Goal: Transaction & Acquisition: Purchase product/service

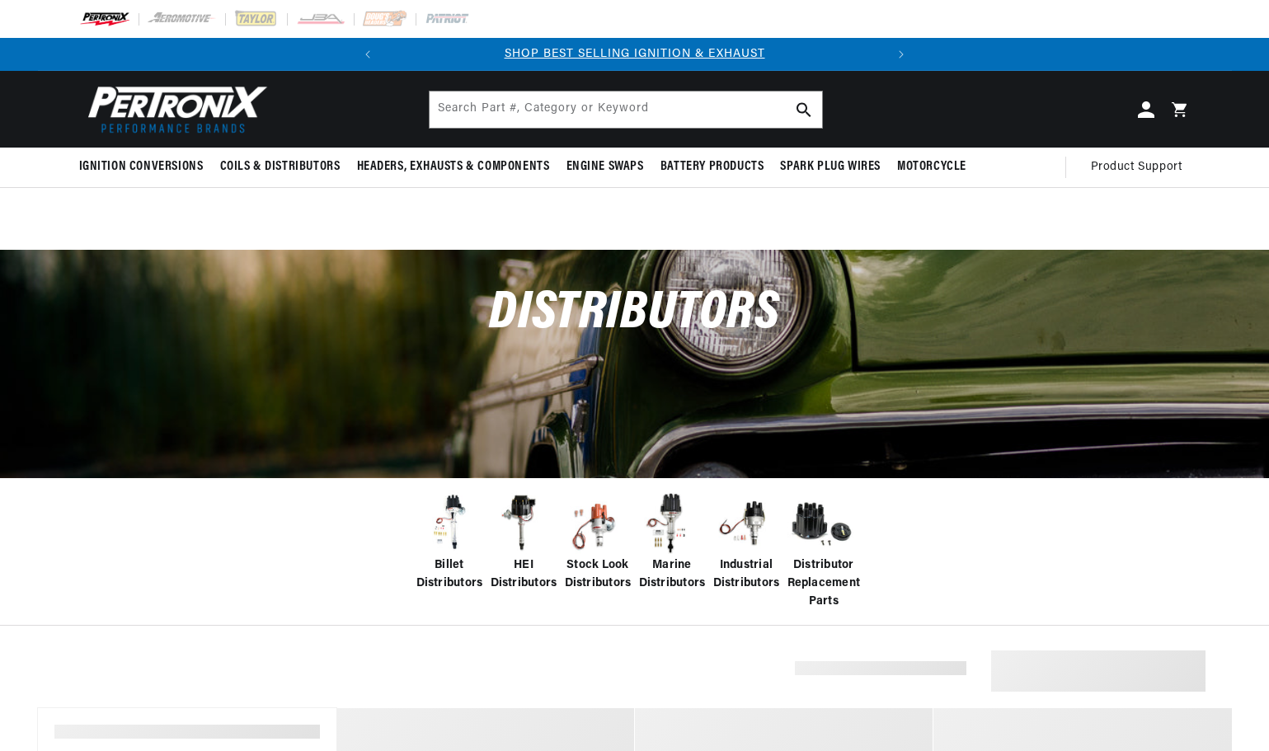
select select "RideType"
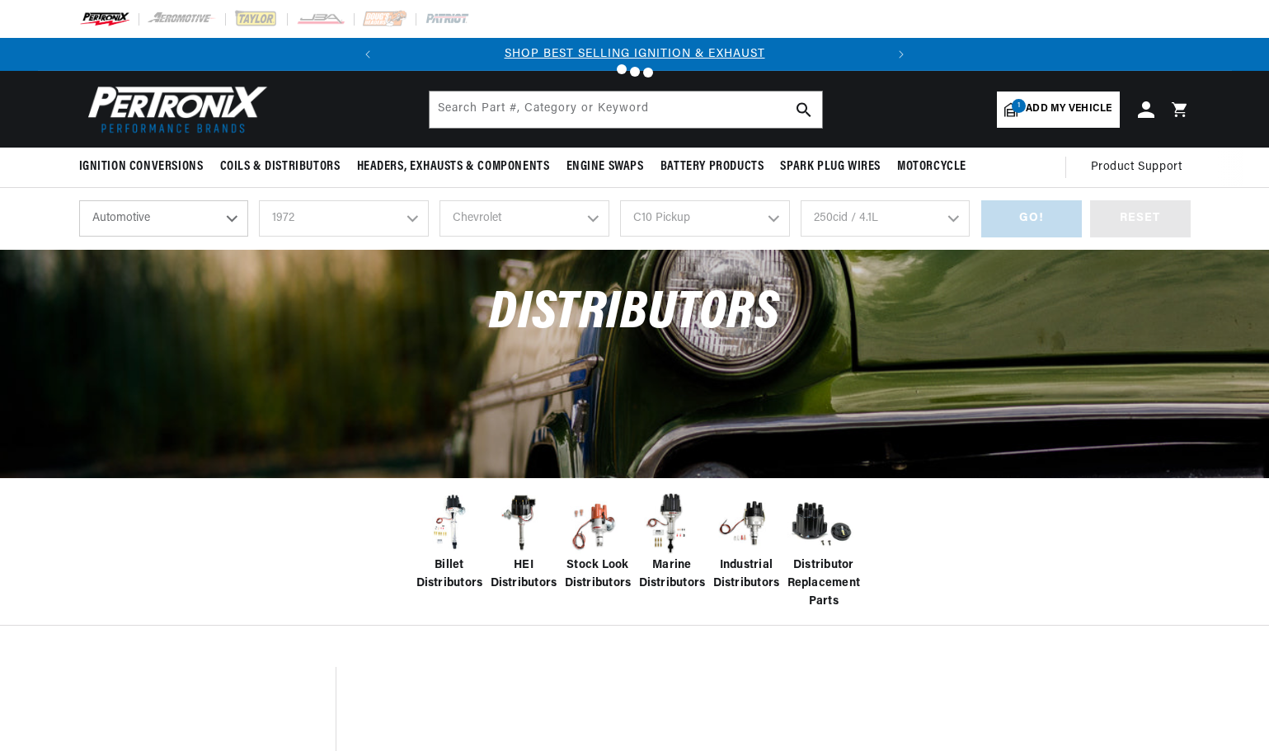
select select "1972"
select select "Chevrolet"
select select "C10-Pickup"
select select "250cid-4.1L"
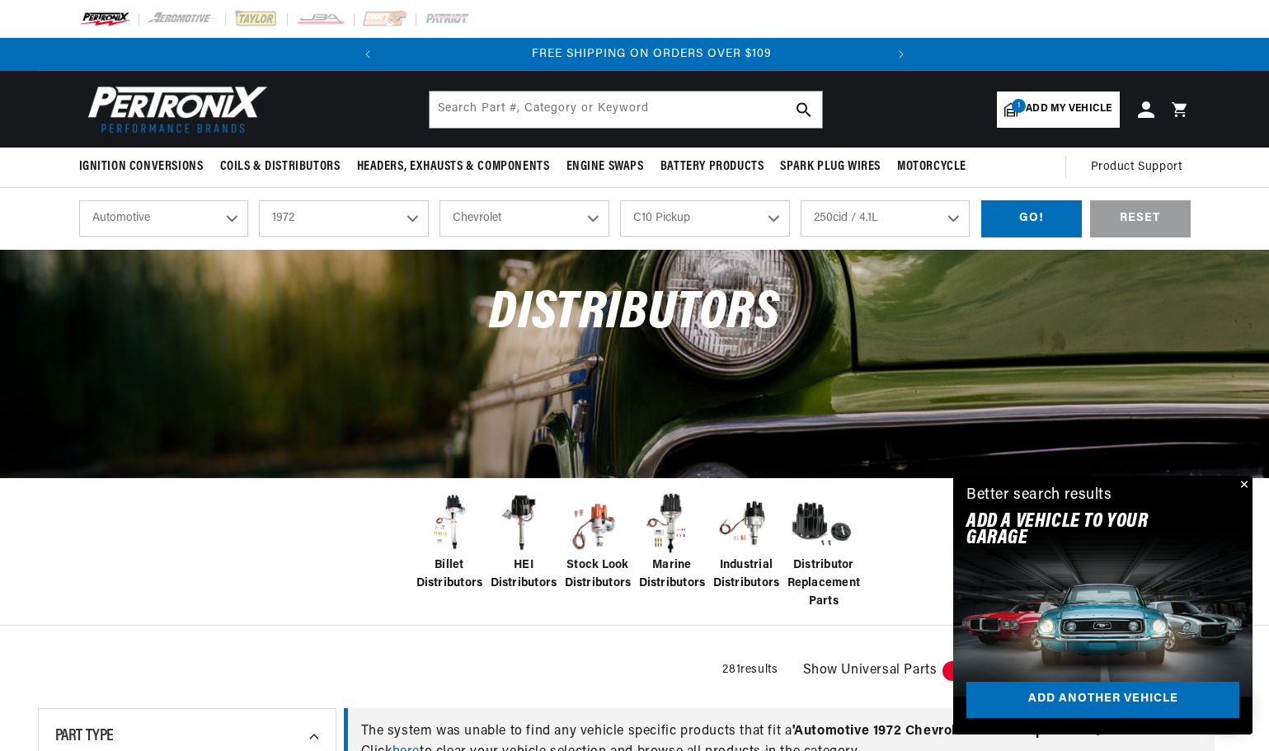
scroll to position [0, 500]
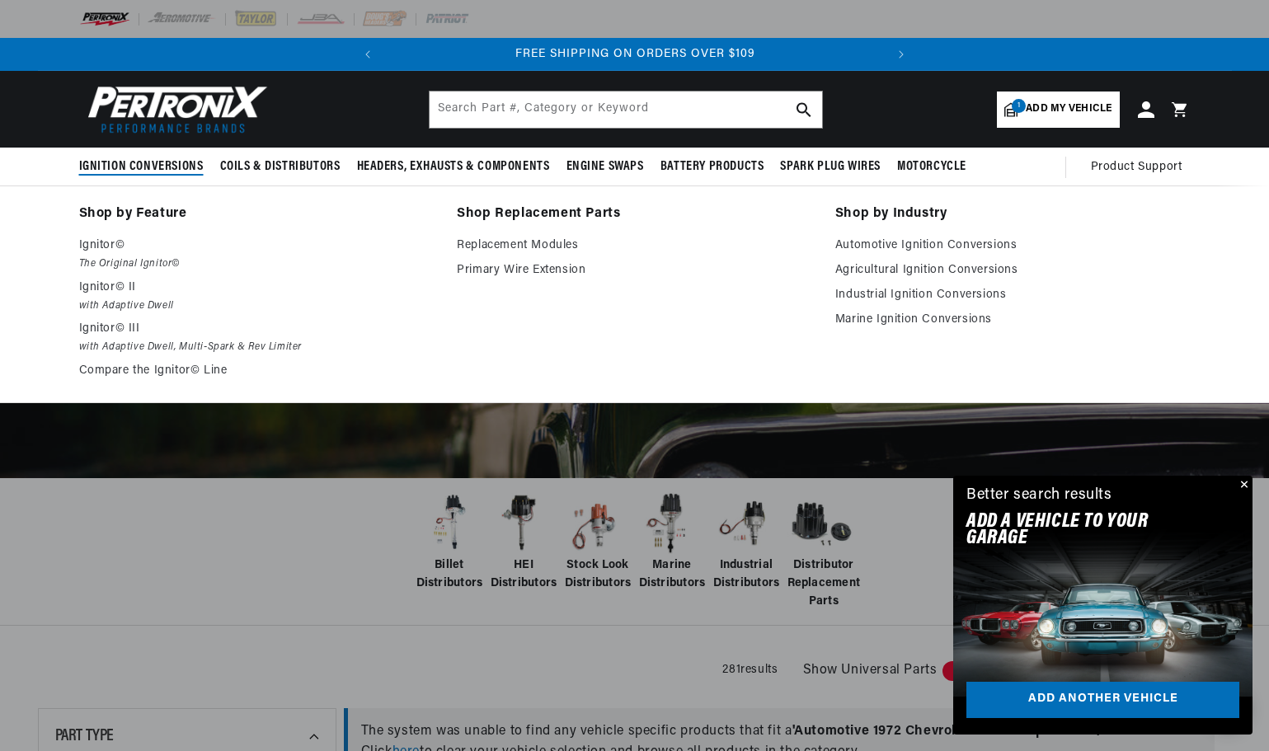
click at [176, 167] on span "Ignition Conversions" at bounding box center [141, 166] width 124 height 17
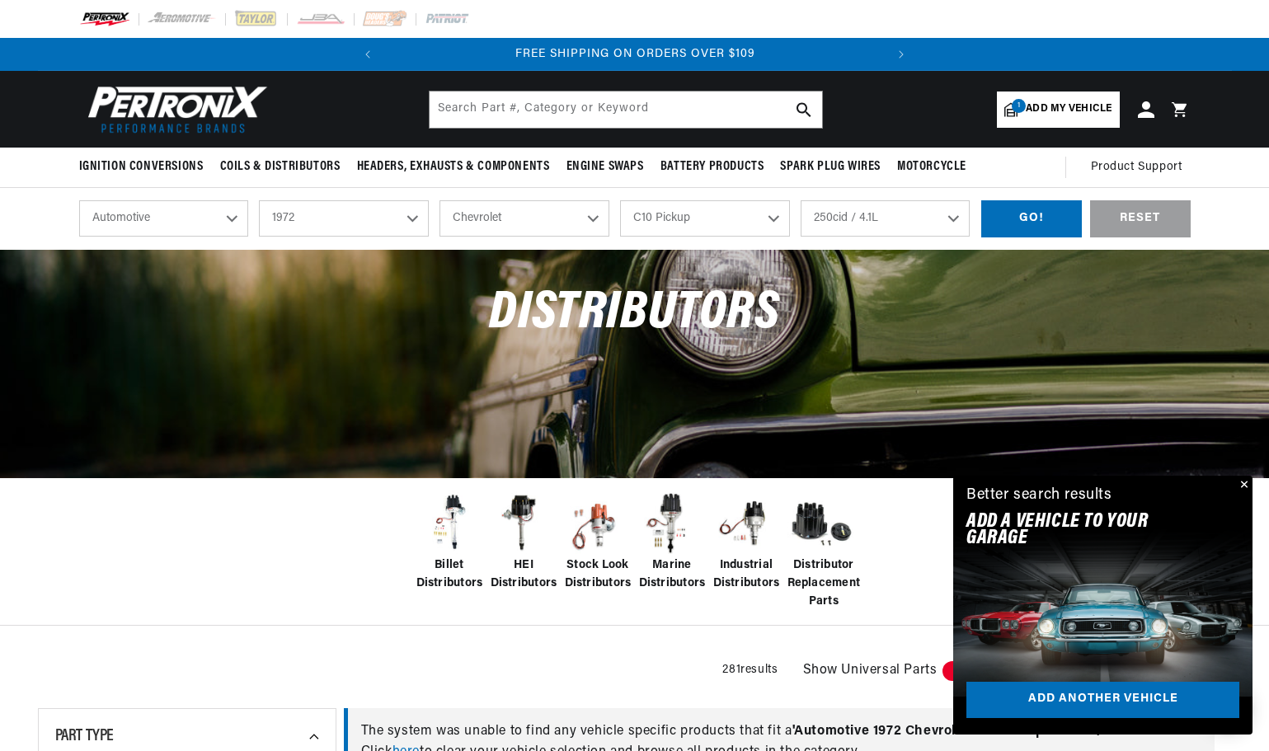
click at [229, 218] on select "Automotive Agricultural Industrial Marine Motorcycle" at bounding box center [164, 218] width 170 height 36
click at [79, 200] on select "Automotive Agricultural Industrial Marine Motorcycle" at bounding box center [164, 218] width 170 height 36
click at [1021, 218] on div "GO!" at bounding box center [1031, 218] width 101 height 37
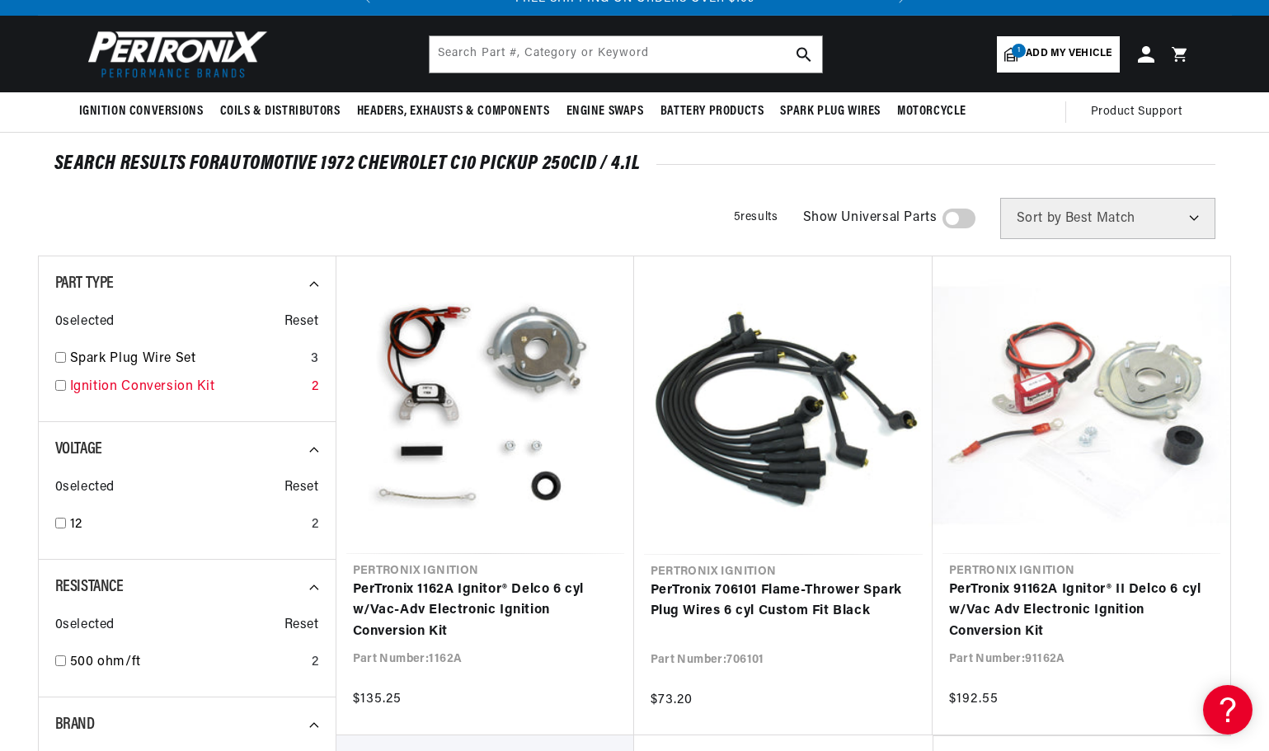
scroll to position [0, 151]
click at [61, 387] on input "checkbox" at bounding box center [60, 385] width 11 height 11
checkbox input "true"
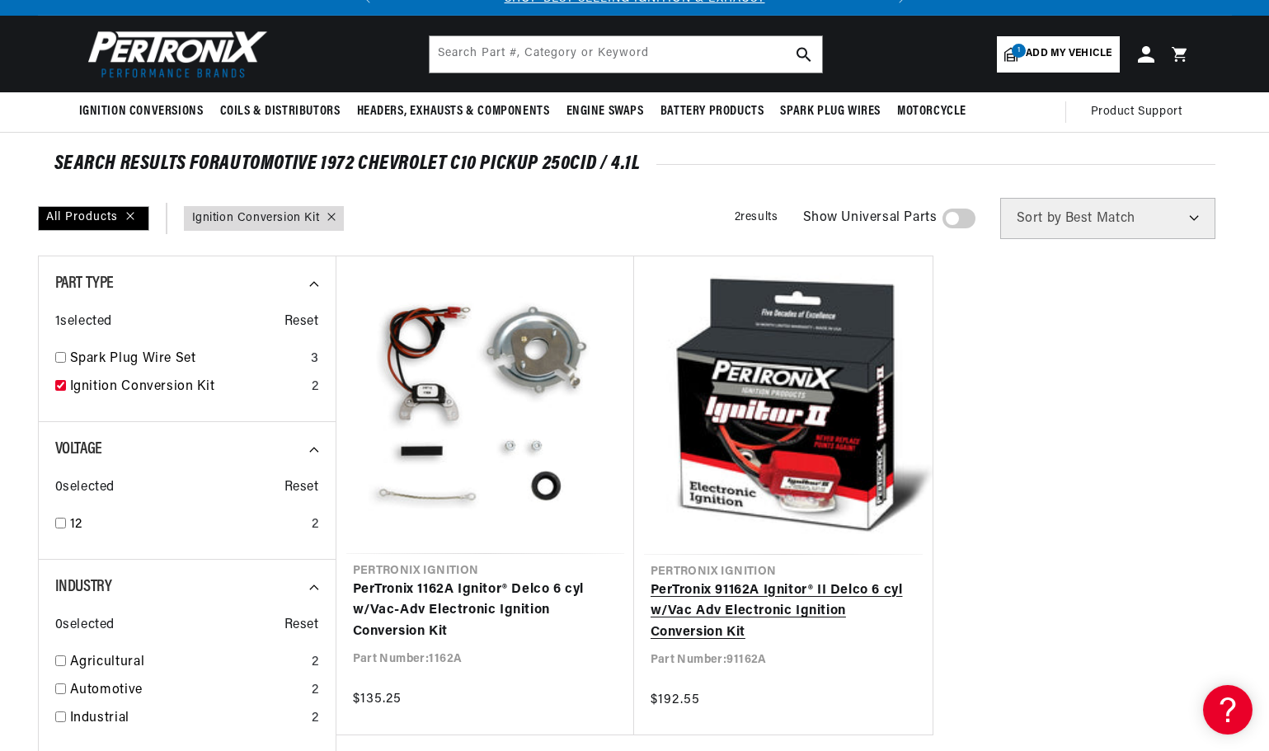
click at [729, 580] on link "PerTronix 91162A Ignitor® II Delco 6 cyl w/Vac Adv Electronic Ignition Conversi…" at bounding box center [782, 611] width 265 height 63
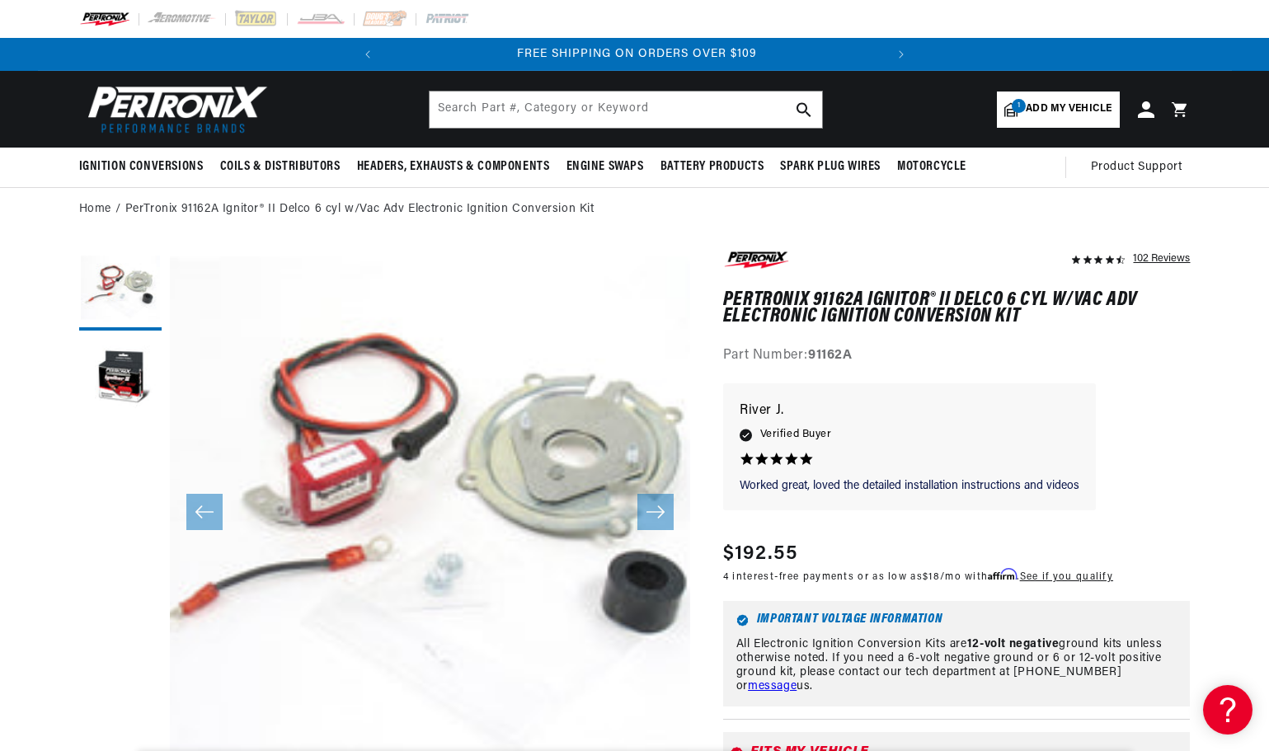
scroll to position [0, 500]
click at [99, 371] on button "Load image 2 in gallery view" at bounding box center [120, 380] width 82 height 82
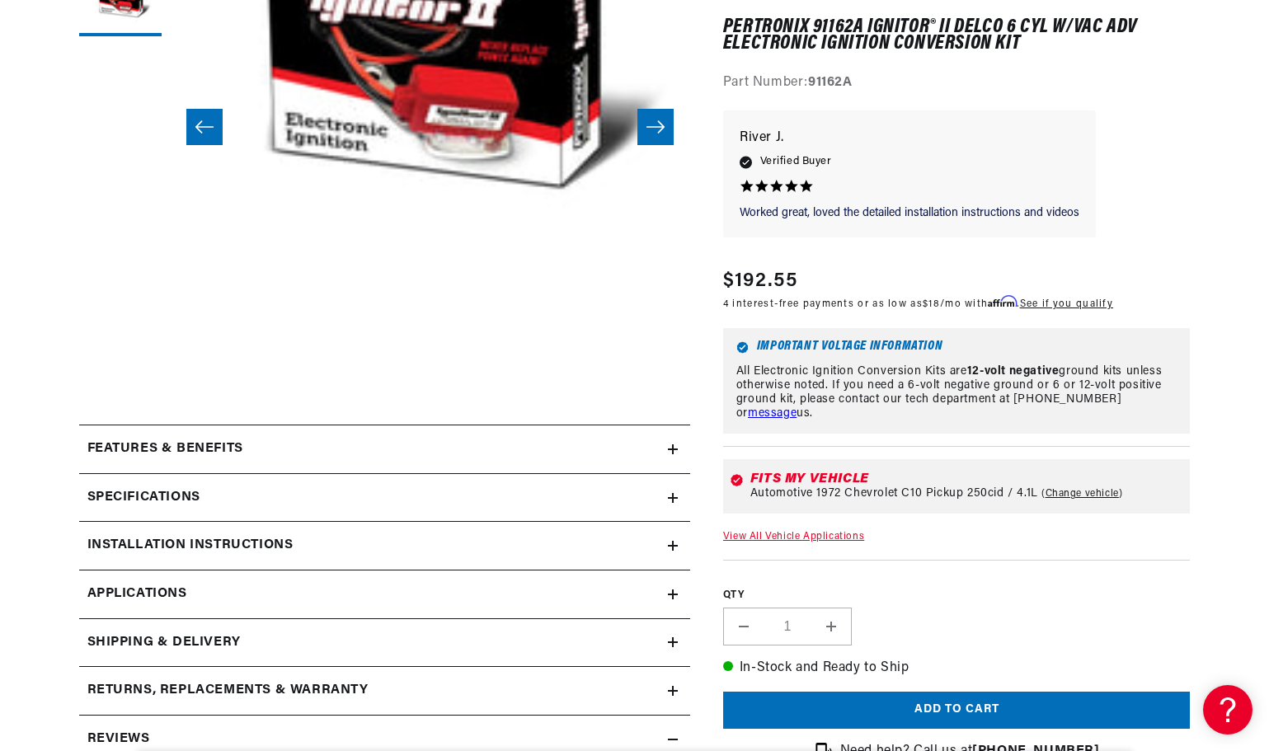
click at [676, 449] on icon at bounding box center [673, 449] width 10 height 0
